Goal: Information Seeking & Learning: Learn about a topic

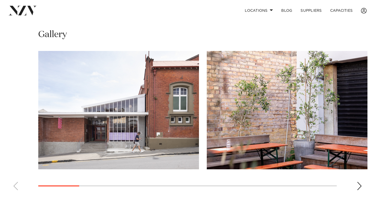
scroll to position [375, 0]
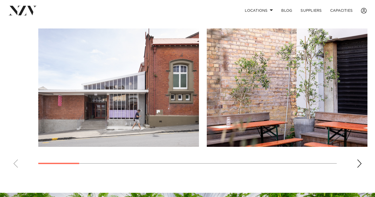
click at [357, 133] on swiper-container at bounding box center [187, 99] width 375 height 143
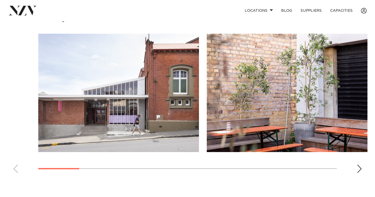
click at [360, 164] on div "Next slide" at bounding box center [359, 168] width 5 height 8
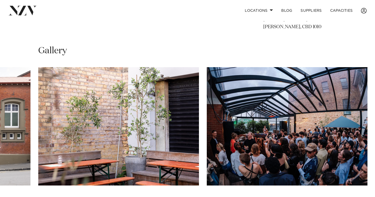
scroll to position [336, 0]
